Goal: Information Seeking & Learning: Learn about a topic

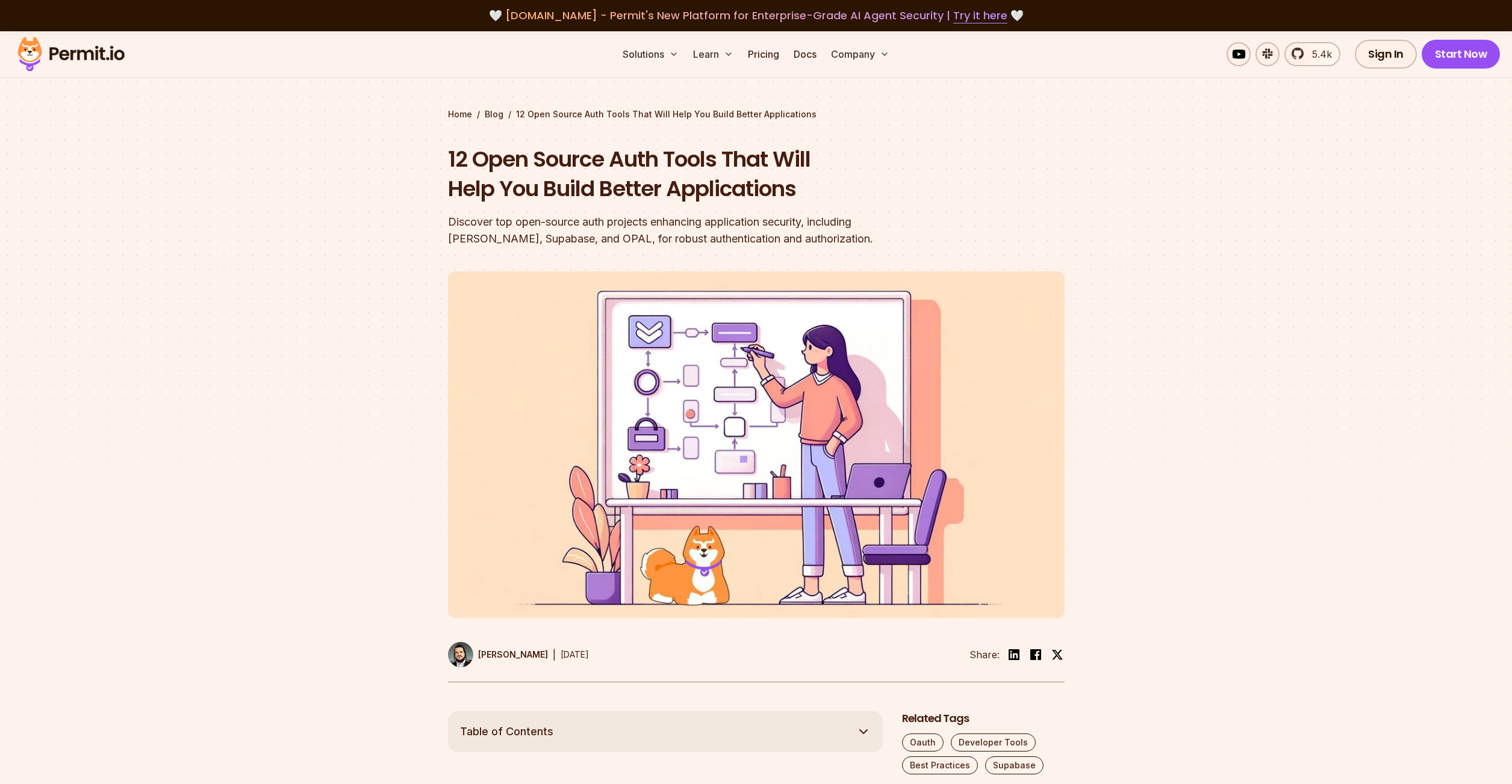
scroll to position [1375, 0]
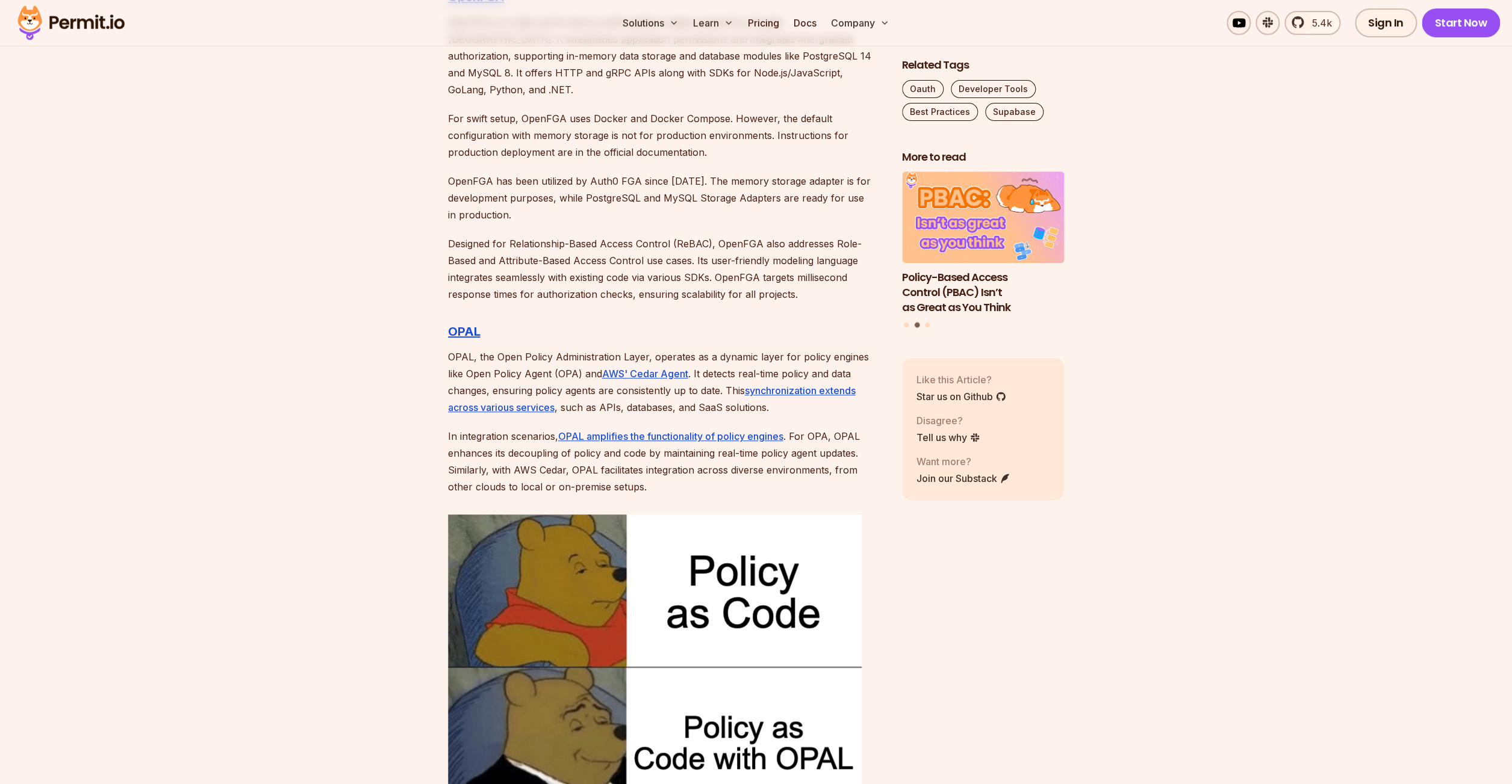
scroll to position [3114, 0]
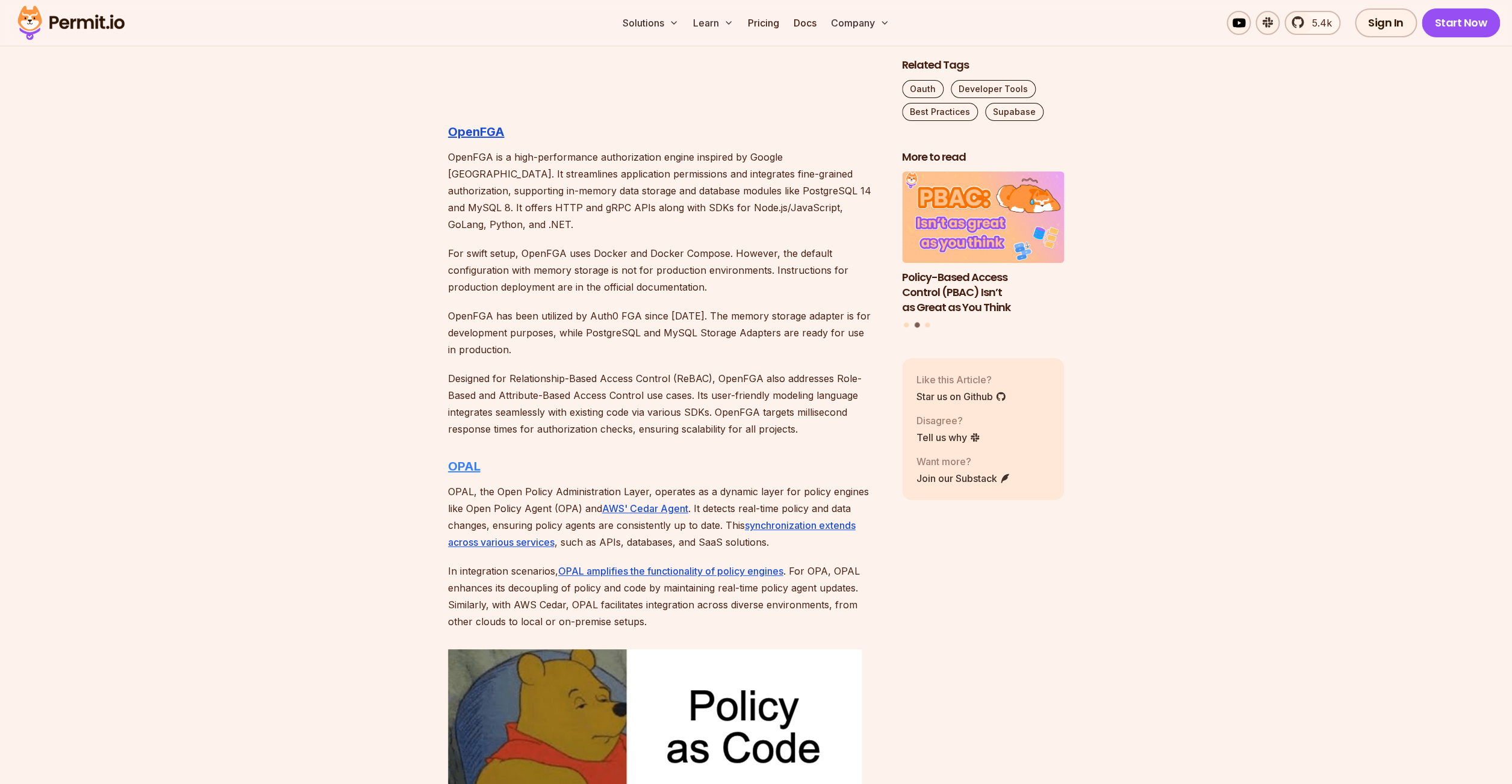
click at [460, 459] on strong "OPAL" at bounding box center [464, 466] width 33 height 15
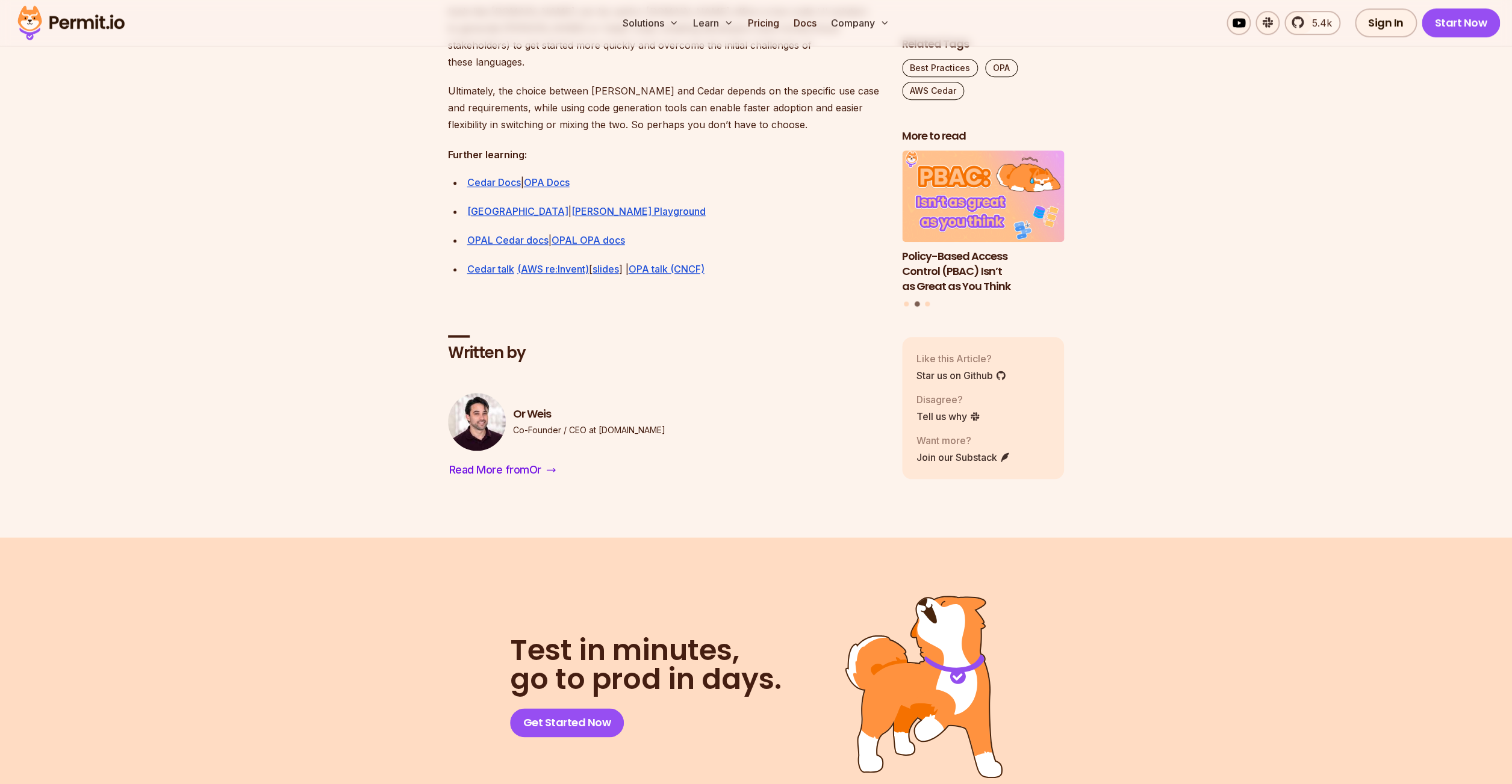
scroll to position [3469, 0]
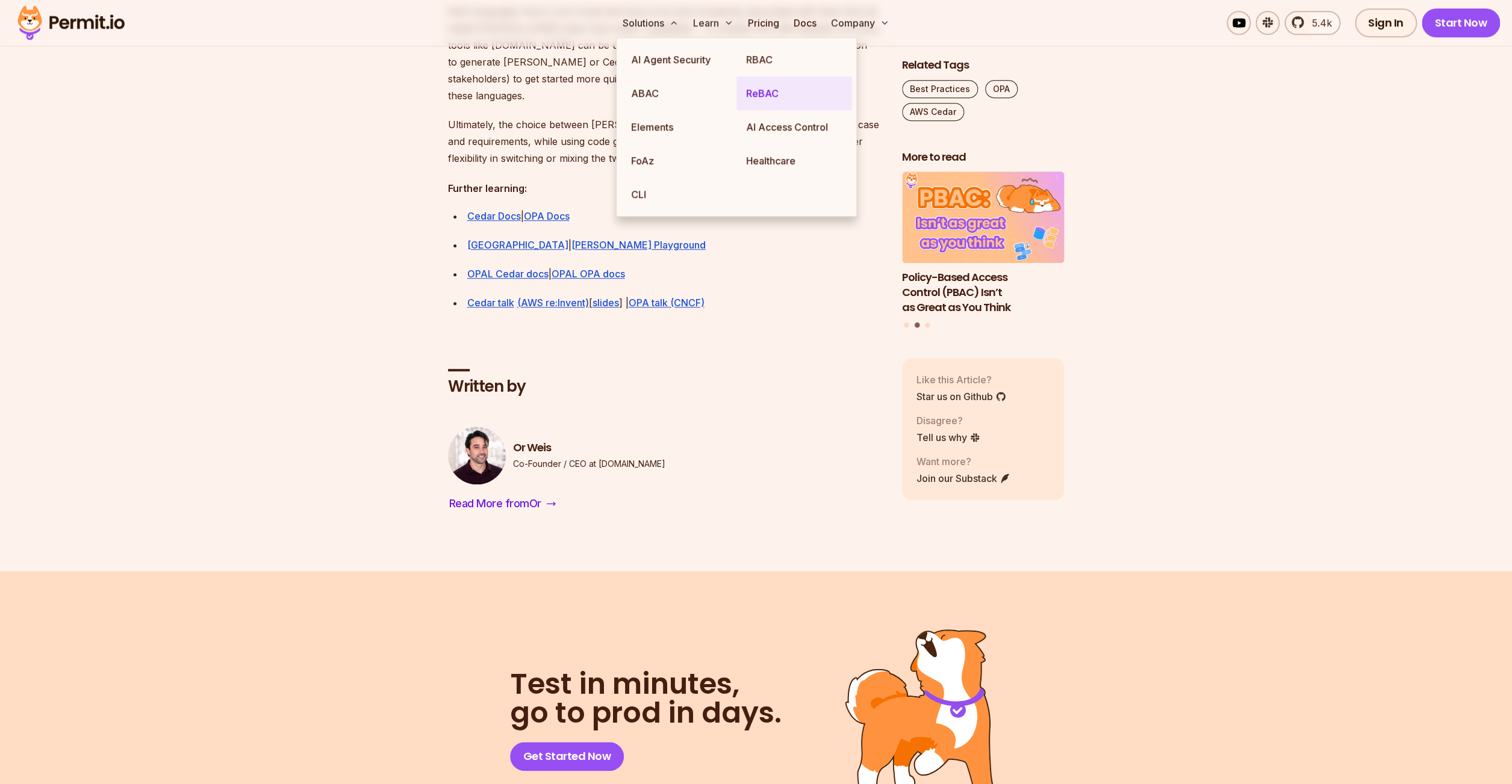
click at [759, 94] on link "ReBAC" at bounding box center [794, 93] width 115 height 34
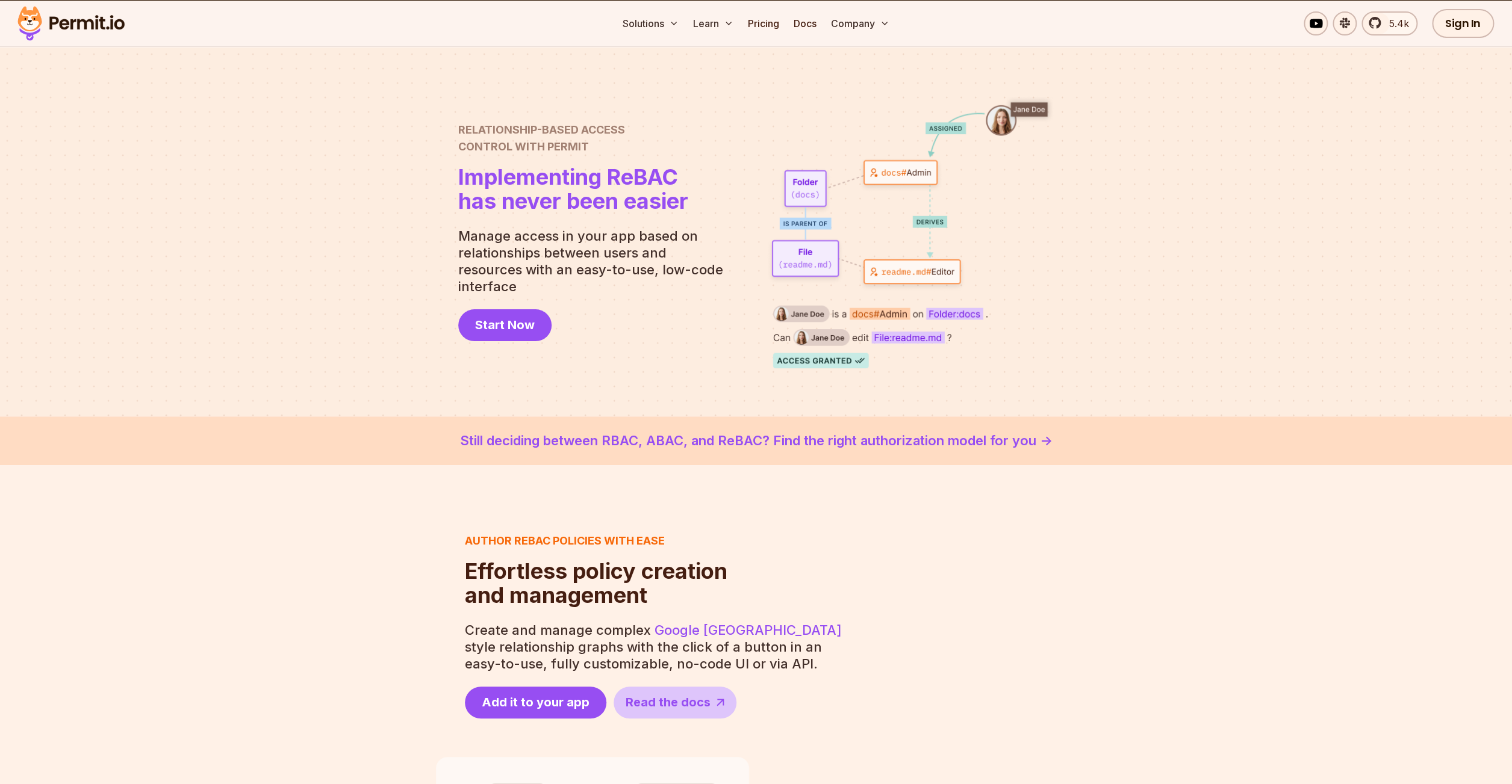
click at [777, 440] on link "Still deciding between RBAC, ABAC, and ReBAC? Find the right authorization mode…" at bounding box center [756, 441] width 1454 height 20
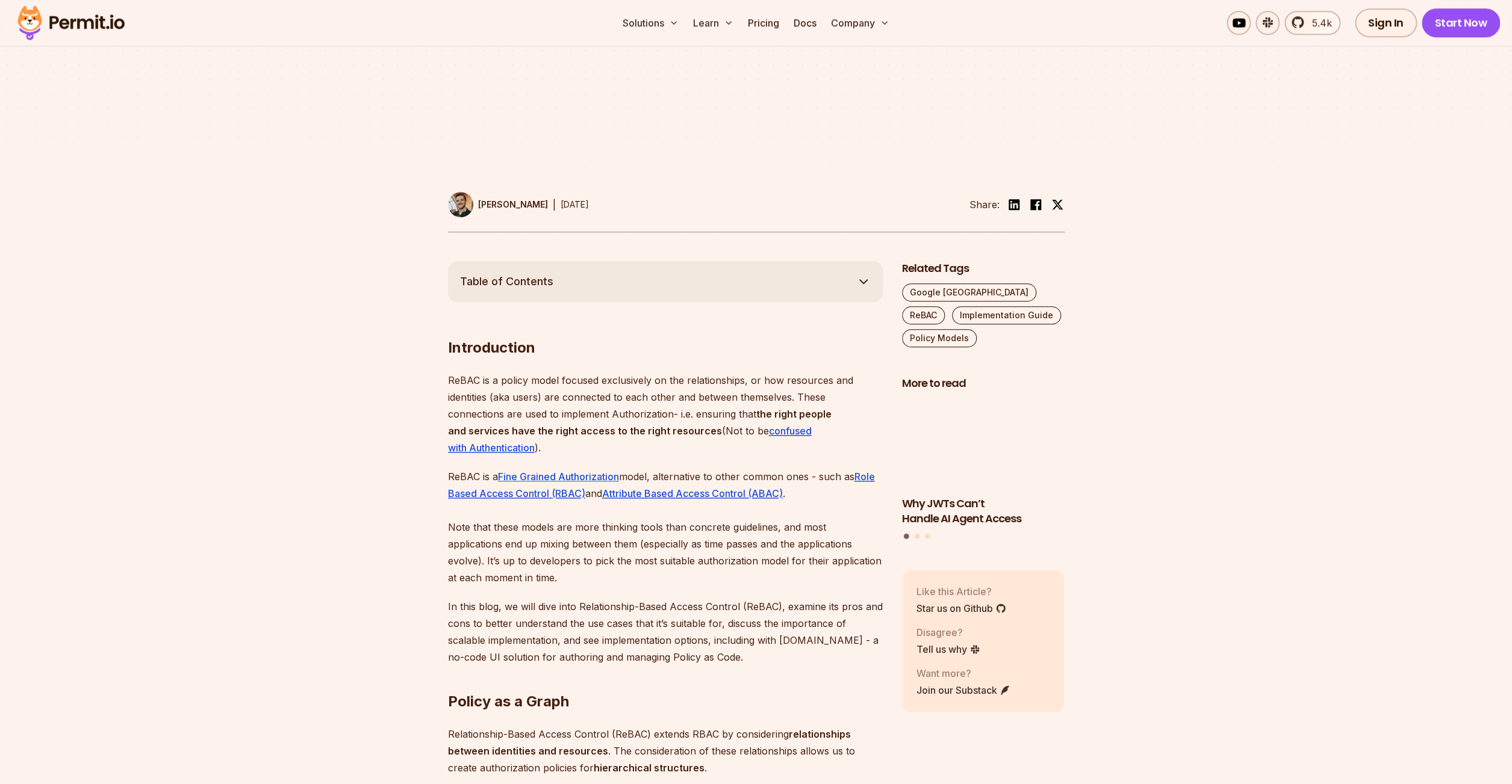
scroll to position [115, 0]
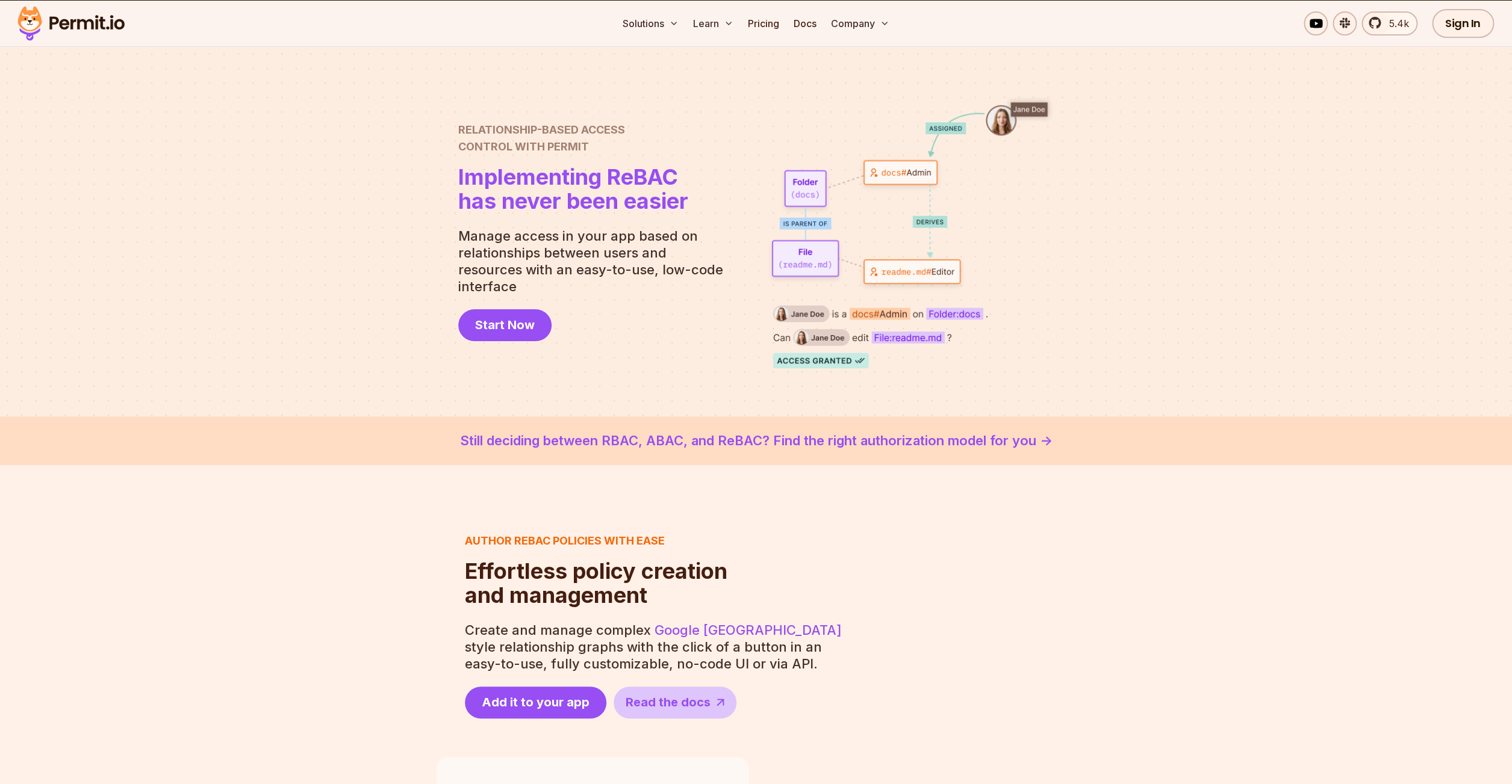
scroll to position [31, 0]
click at [771, 16] on link "Pricing" at bounding box center [763, 23] width 41 height 24
